Goal: Information Seeking & Learning: Learn about a topic

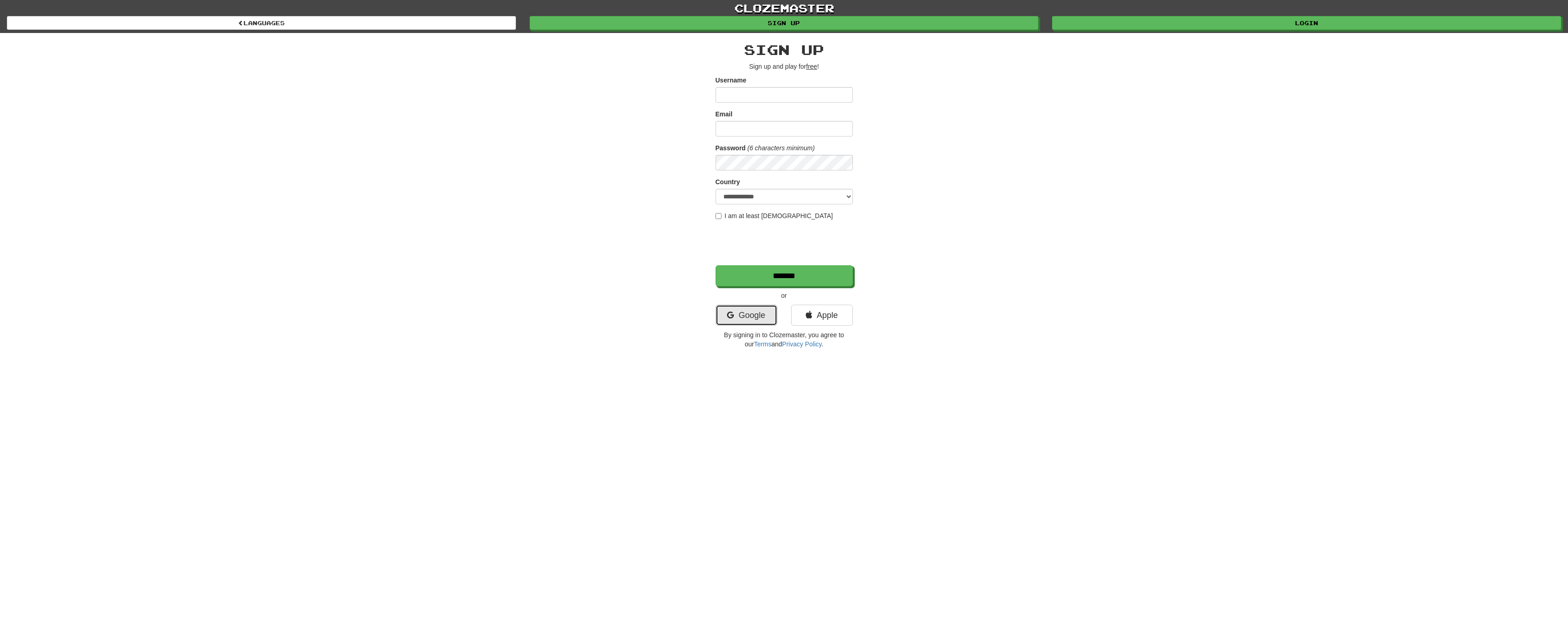
click at [756, 320] on link "Google" at bounding box center [747, 315] width 62 height 21
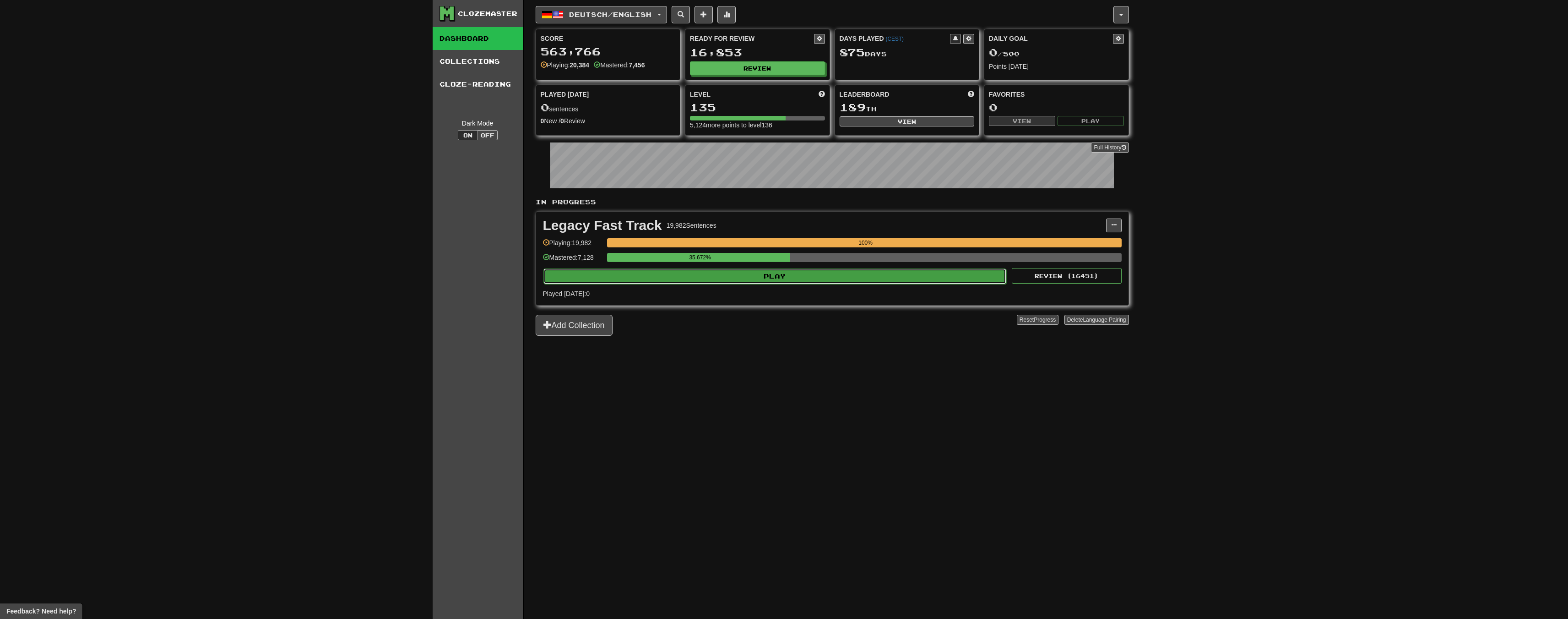
click at [758, 273] on button "Play" at bounding box center [776, 276] width 464 height 15
select select "**"
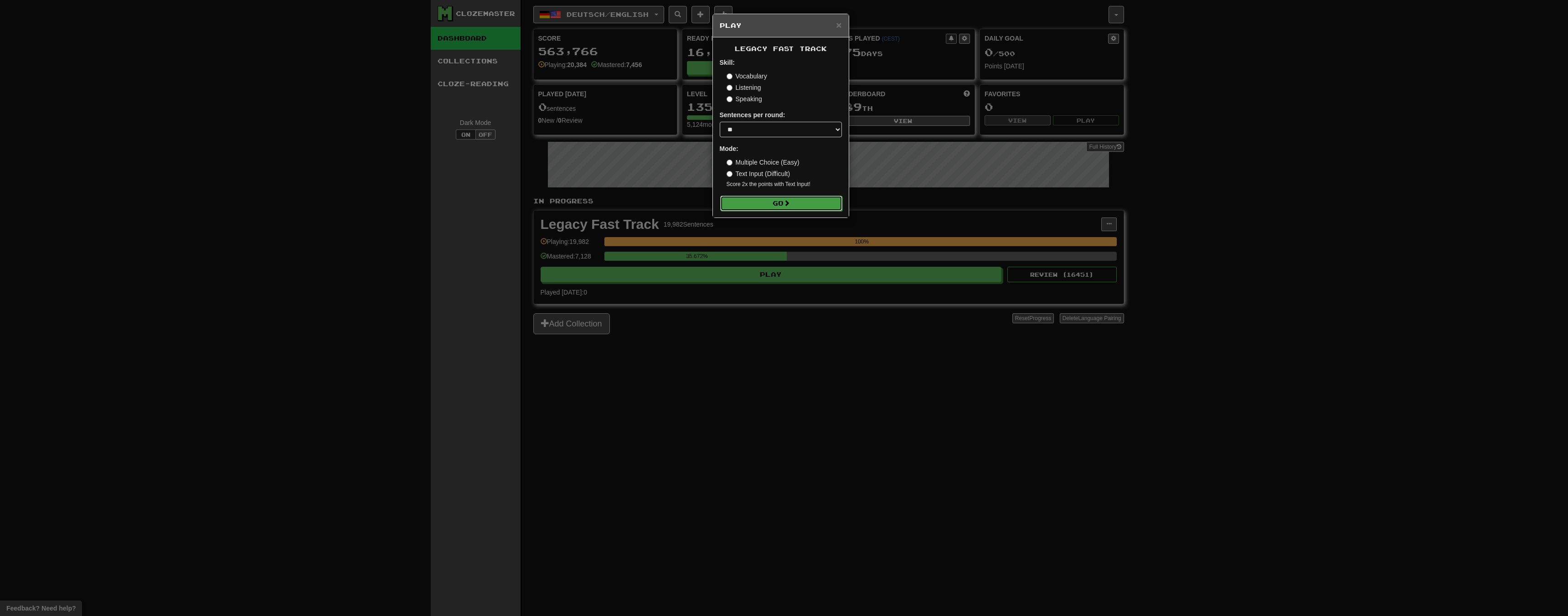
click at [813, 201] on button "Go" at bounding box center [781, 203] width 122 height 15
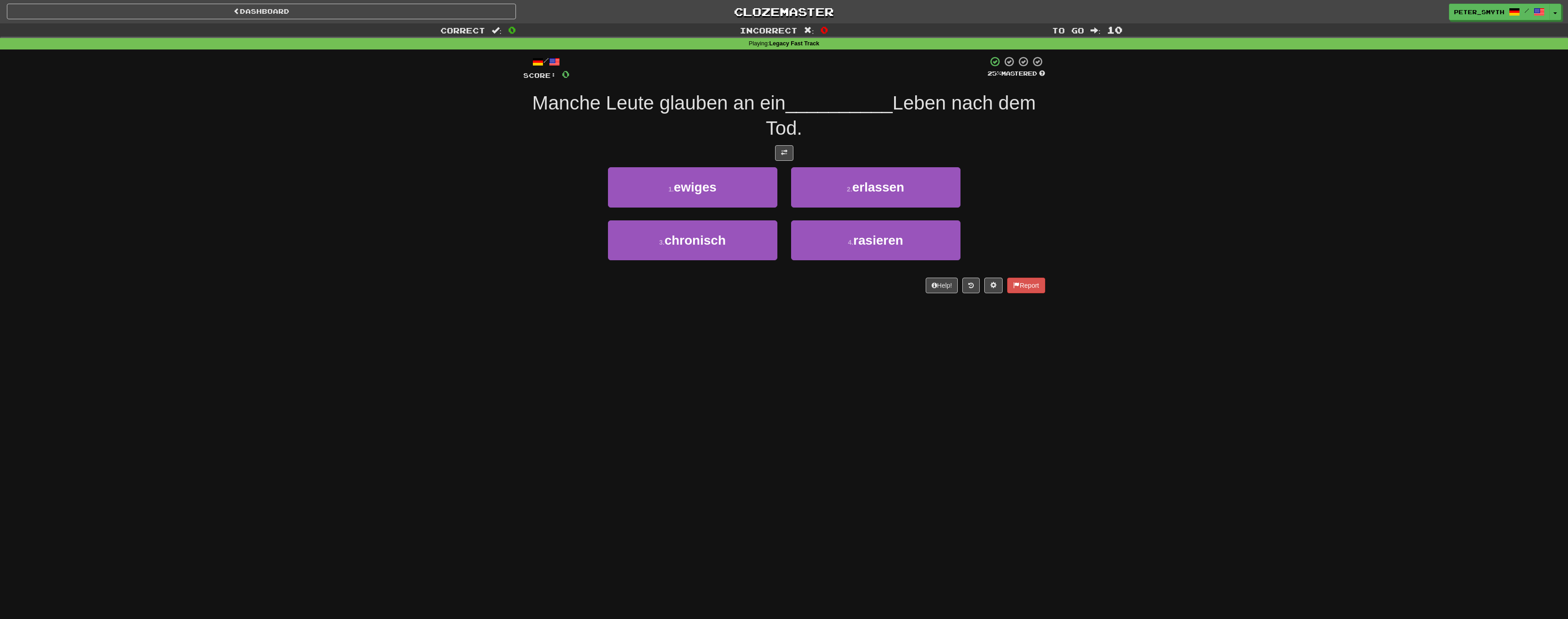
click at [487, 256] on div "Correct : 0 Incorrect : 0 To go : 10 Playing : Legacy Fast Track / Score: 0 25 …" at bounding box center [784, 165] width 1568 height 282
click at [486, 256] on div "Correct : 0 Incorrect : 0 To go : 10 Playing : Legacy Fast Track / Score: 0 25 …" at bounding box center [784, 165] width 1568 height 282
drag, startPoint x: 441, startPoint y: 385, endPoint x: 435, endPoint y: 379, distance: 8.5
click at [441, 384] on div "Dashboard Clozemaster Peter_Smyth / Toggle Dropdown Dashboard Leaderboard Activ…" at bounding box center [784, 309] width 1568 height 619
click at [433, 377] on div "Dashboard Clozemaster Peter_Smyth / Toggle Dropdown Dashboard Leaderboard Activ…" at bounding box center [784, 309] width 1568 height 619
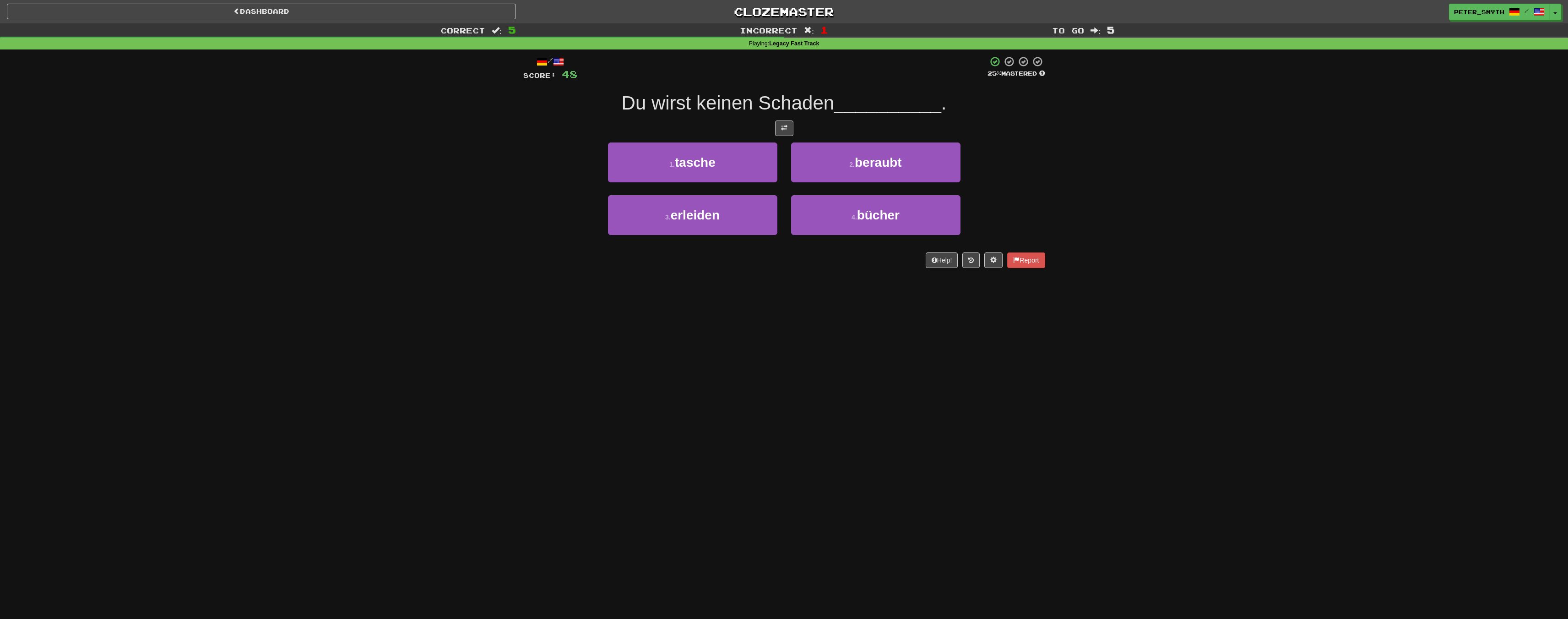
click at [519, 359] on div "Dashboard Clozemaster Peter_Smyth / Toggle Dropdown Dashboard Leaderboard Activ…" at bounding box center [784, 309] width 1568 height 619
click at [444, 361] on div "Dashboard Clozemaster Peter_Smyth / Toggle Dropdown Dashboard Leaderboard Activ…" at bounding box center [784, 309] width 1568 height 619
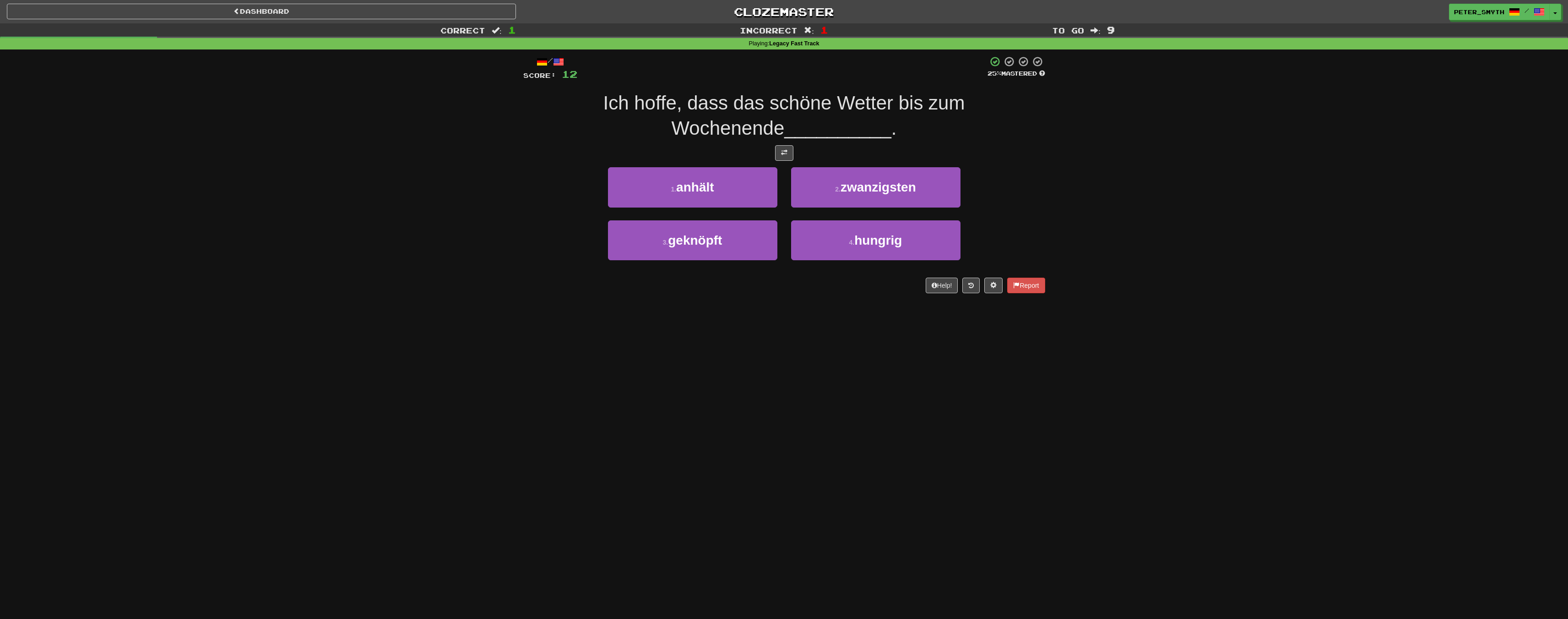
click at [315, 348] on div "Dashboard Clozemaster Peter_Smyth / Toggle Dropdown Dashboard Leaderboard Activ…" at bounding box center [784, 309] width 1568 height 619
click at [418, 372] on div "Dashboard Clozemaster Peter_Smyth / Toggle Dropdown Dashboard Leaderboard Activ…" at bounding box center [784, 309] width 1568 height 619
click at [558, 332] on div "Dashboard Clozemaster Peter_Smyth / Toggle Dropdown Dashboard Leaderboard Activ…" at bounding box center [784, 309] width 1568 height 619
click at [425, 415] on div "Dashboard Clozemaster Peter_Smyth / Toggle Dropdown Dashboard Leaderboard Activ…" at bounding box center [784, 309] width 1568 height 619
click at [482, 375] on div "Dashboard Clozemaster Peter_Smyth / Toggle Dropdown Dashboard Leaderboard Activ…" at bounding box center [784, 309] width 1568 height 619
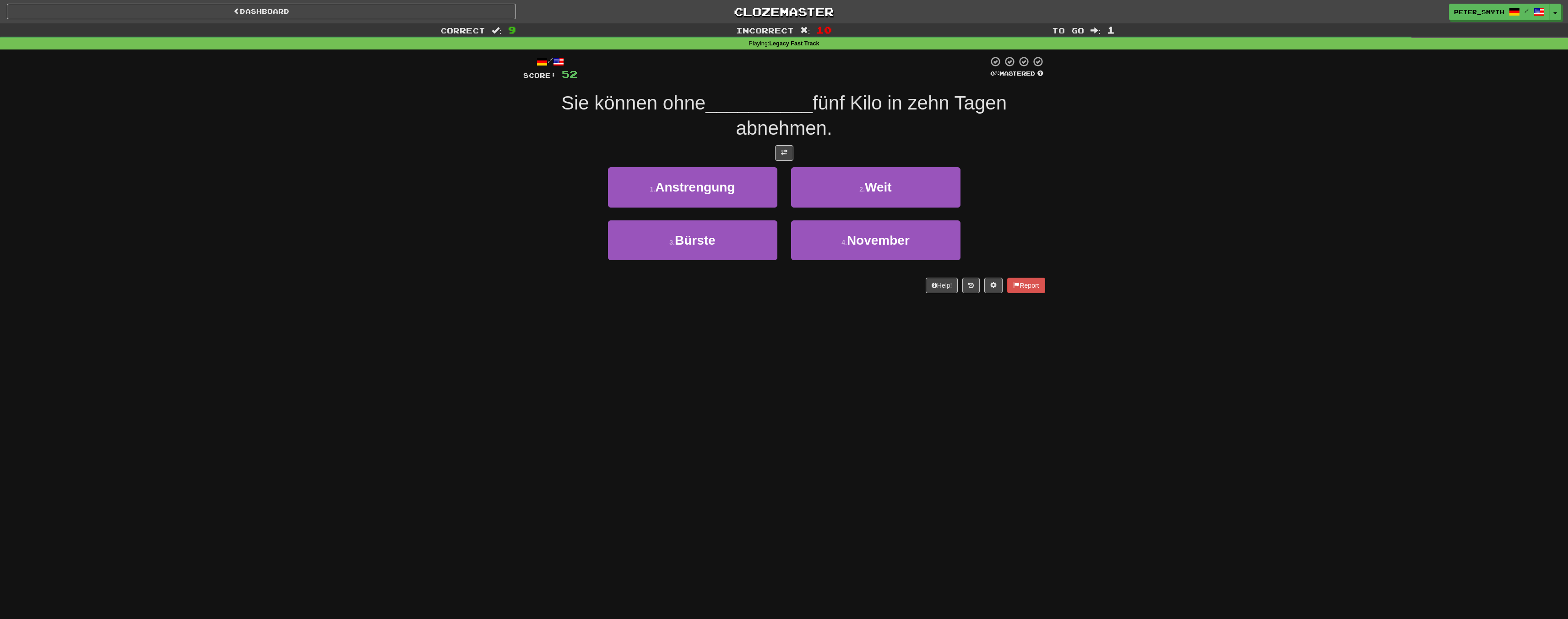
click at [491, 386] on div "Dashboard Clozemaster Peter_Smyth / Toggle Dropdown Dashboard Leaderboard Activ…" at bounding box center [784, 309] width 1568 height 619
click at [436, 318] on div "Dashboard Clozemaster Peter_Smyth / Toggle Dropdown Dashboard Leaderboard Activ…" at bounding box center [784, 309] width 1568 height 619
click at [424, 304] on div "Correct : 0 Incorrect : 0 To go : 10 Playing : Legacy Fast Track / Score: 0 25 …" at bounding box center [784, 165] width 1568 height 282
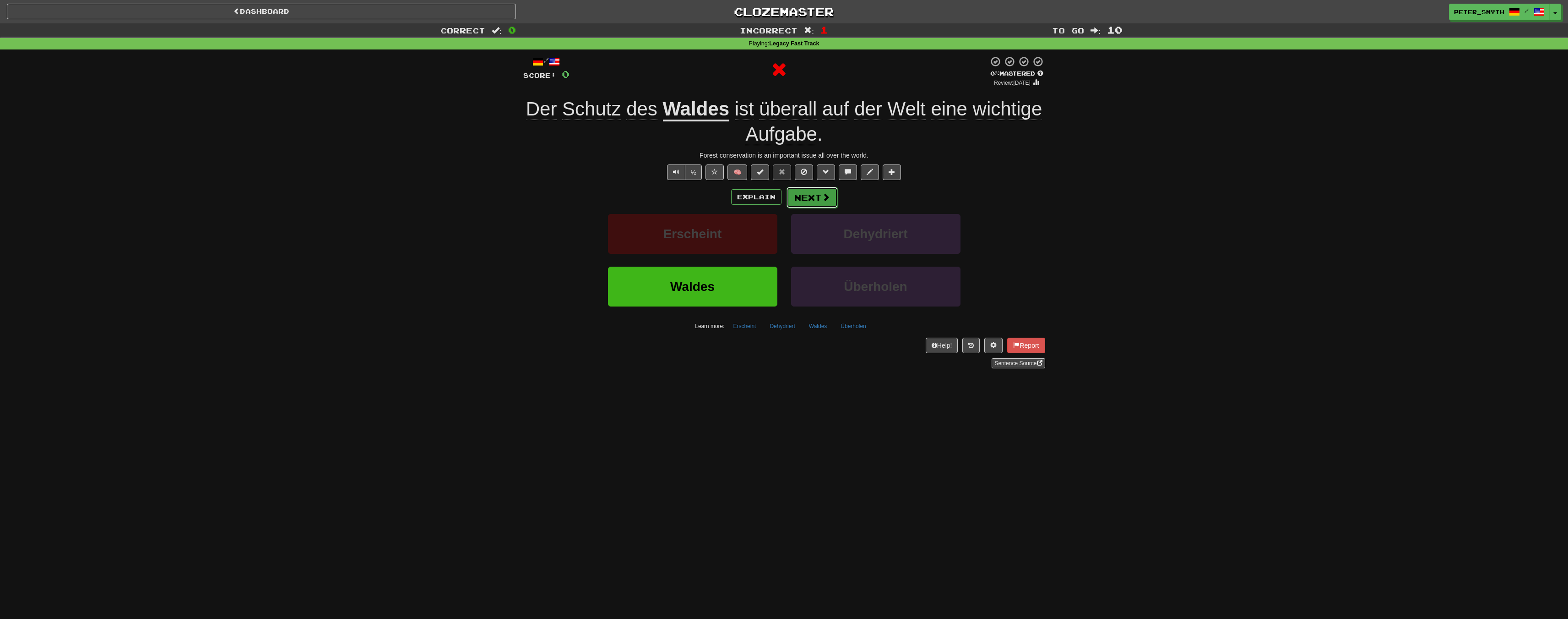
click at [824, 200] on span at bounding box center [825, 197] width 8 height 8
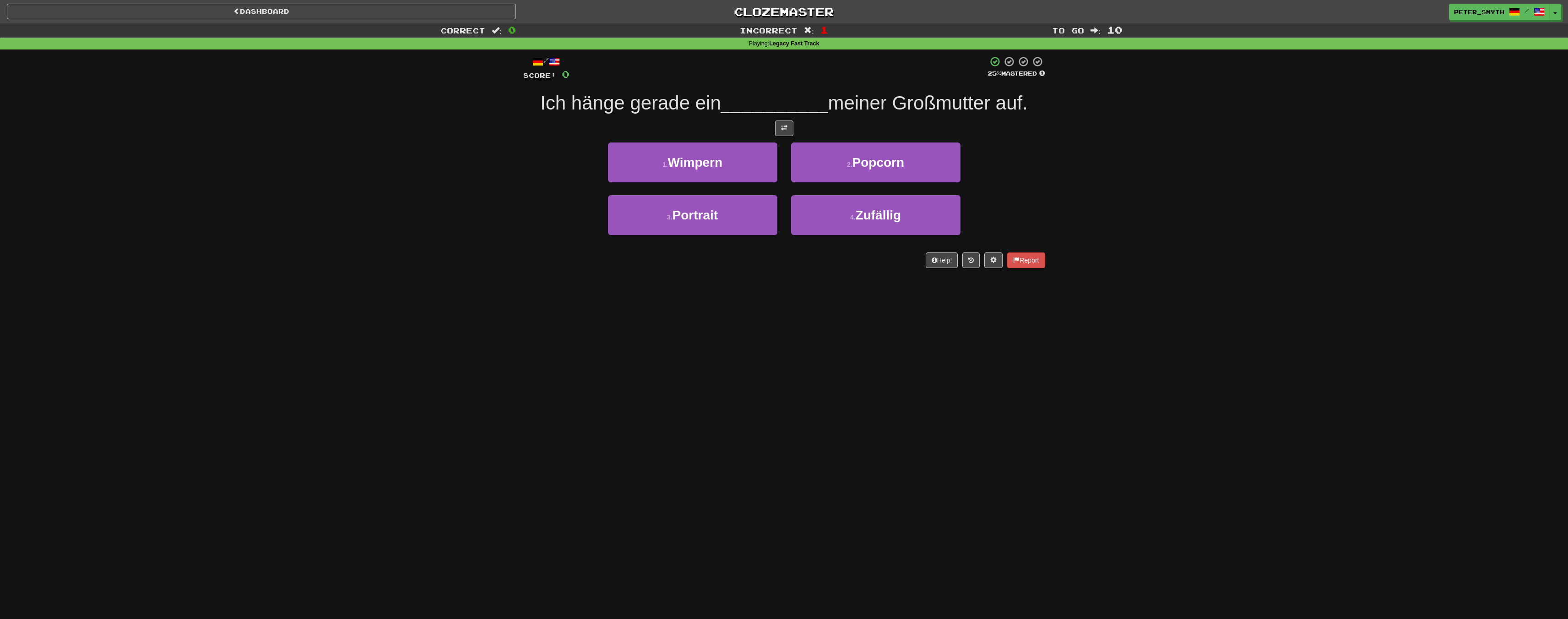
click at [389, 243] on div "Correct : 0 Incorrect : 1 To go : 10 Playing : Legacy Fast Track / Score: 0 25 …" at bounding box center [784, 152] width 1568 height 257
click at [389, 243] on div "Correct : 5 Incorrect : 2 To go : 5 Playing : Legacy Fast Track / Score: 56 50 …" at bounding box center [784, 152] width 1568 height 257
click at [428, 255] on div "Correct : 5 Incorrect : 2 To go : 5 Playing : Legacy Fast Track / Score: 56 50 …" at bounding box center [784, 152] width 1568 height 257
click at [393, 327] on div "Dashboard Clozemaster Peter_Smyth / Toggle Dropdown Dashboard Leaderboard Activ…" at bounding box center [784, 309] width 1568 height 619
click at [436, 288] on div "Dashboard Clozemaster Peter_Smyth / Toggle Dropdown Dashboard Leaderboard Activ…" at bounding box center [784, 309] width 1568 height 619
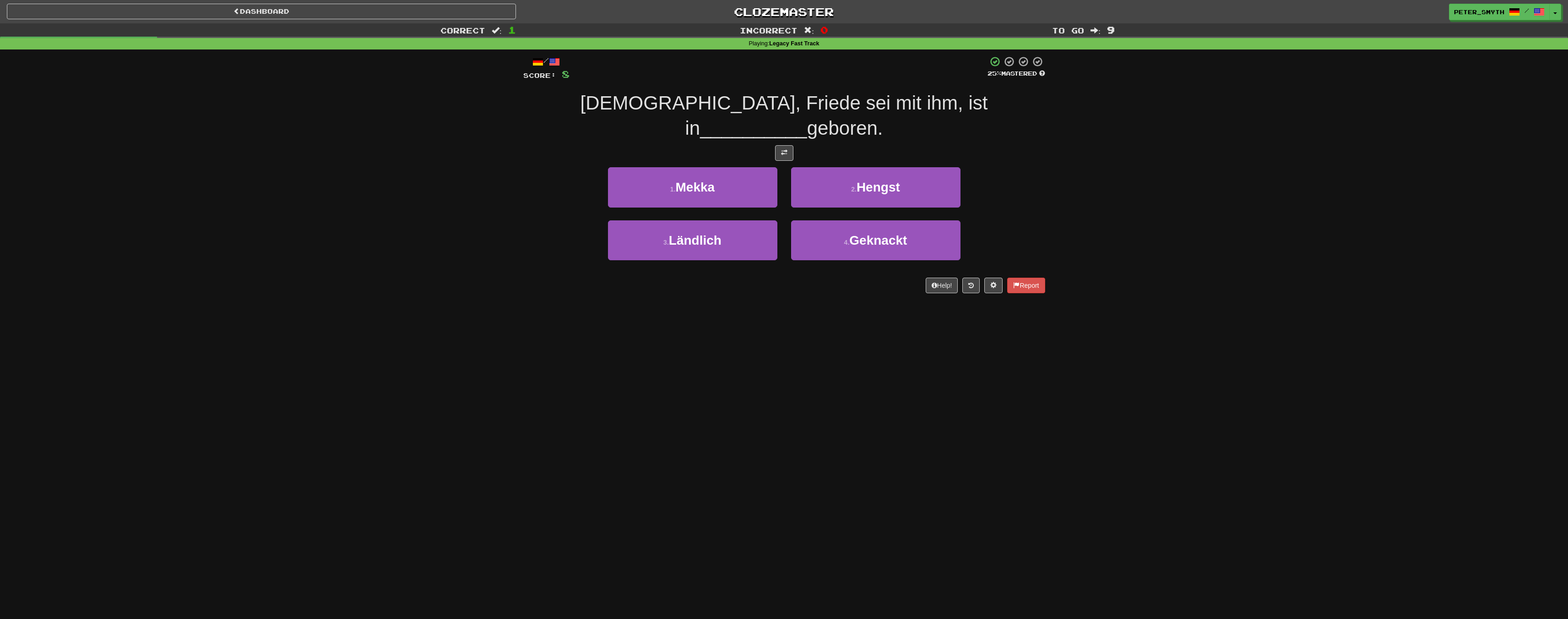
click at [438, 288] on div "Dashboard Clozemaster Peter_Smyth / Toggle Dropdown Dashboard Leaderboard Activ…" at bounding box center [784, 309] width 1568 height 619
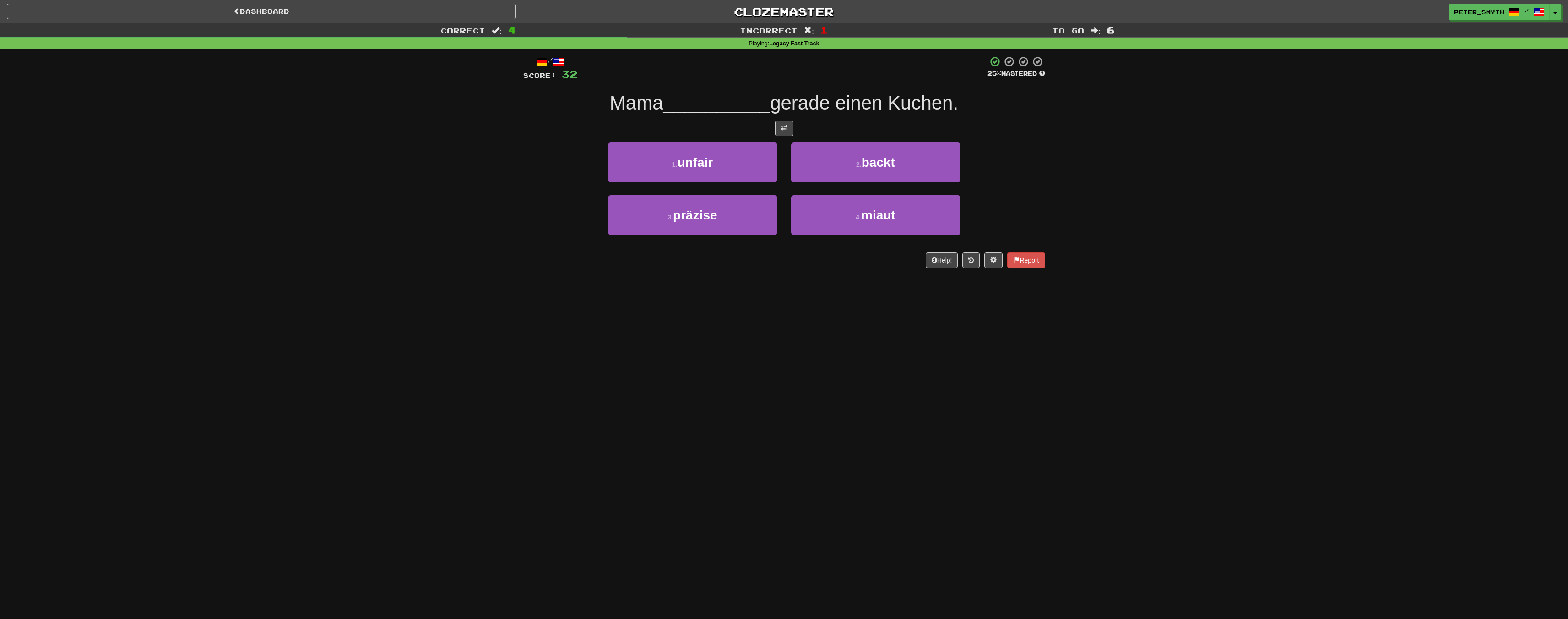
click at [438, 288] on div "Dashboard Clozemaster Peter_Smyth / Toggle Dropdown Dashboard Leaderboard Activ…" at bounding box center [784, 309] width 1568 height 619
